Goal: Task Accomplishment & Management: Manage account settings

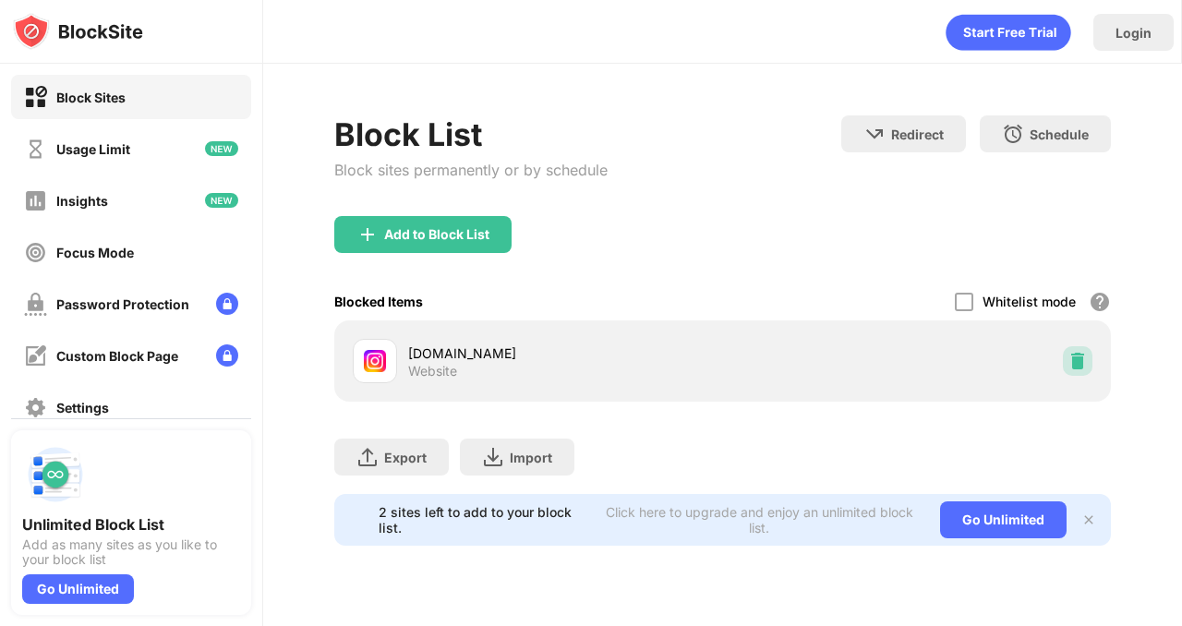
click at [1070, 360] on img at bounding box center [1077, 361] width 18 height 18
